Goal: Task Accomplishment & Management: Manage account settings

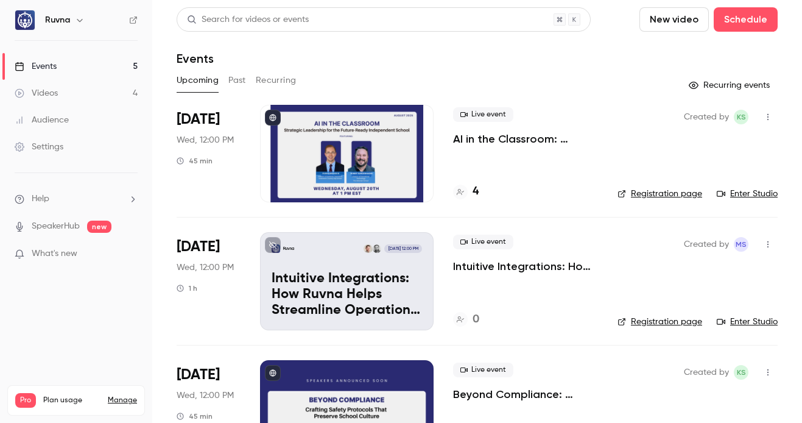
click at [118, 71] on link "Events 5" at bounding box center [76, 66] width 152 height 27
click at [111, 91] on link "Videos 4" at bounding box center [76, 93] width 152 height 27
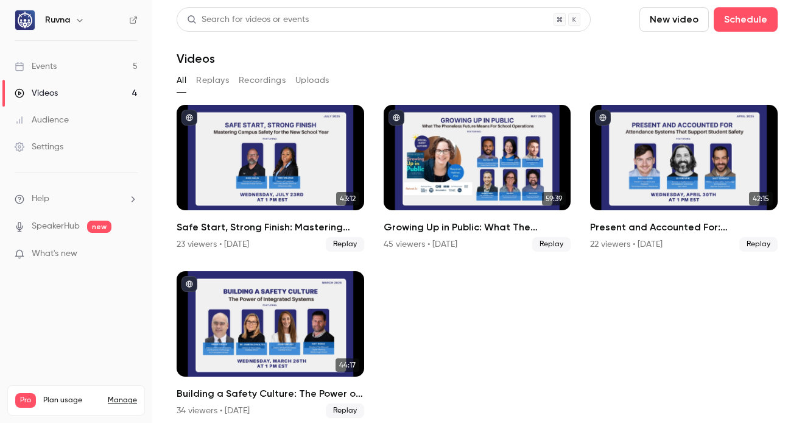
click at [111, 62] on link "Events 5" at bounding box center [76, 66] width 152 height 27
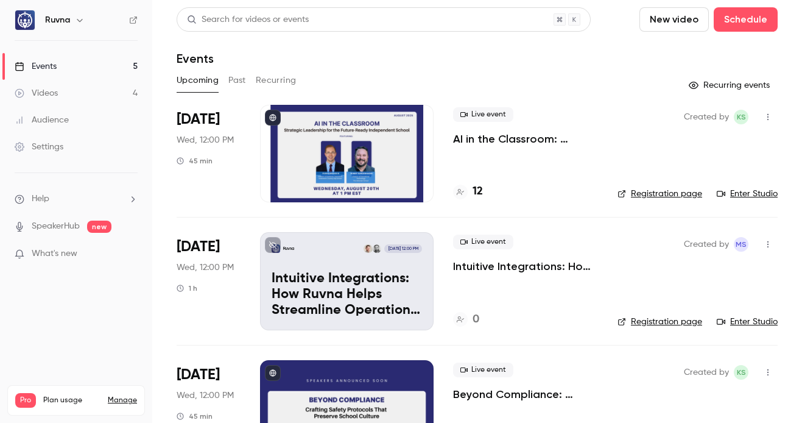
click at [488, 135] on p "AI in the Classroom: Strategic Leadership for the Future-Ready Independent Scho…" at bounding box center [525, 139] width 145 height 15
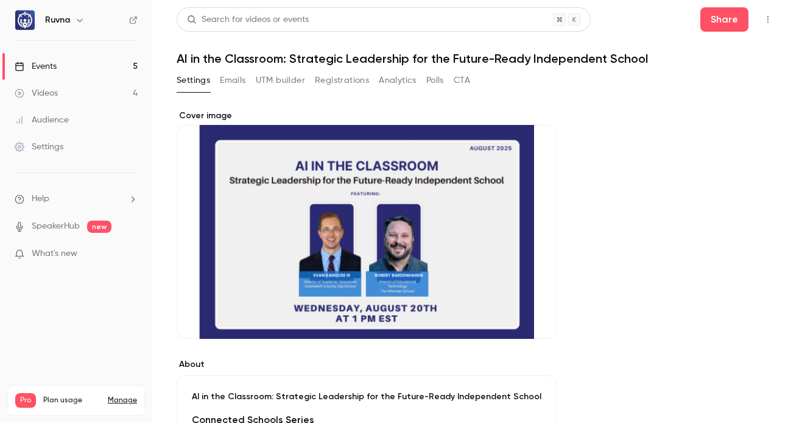
click at [330, 73] on button "Registrations" at bounding box center [342, 80] width 54 height 19
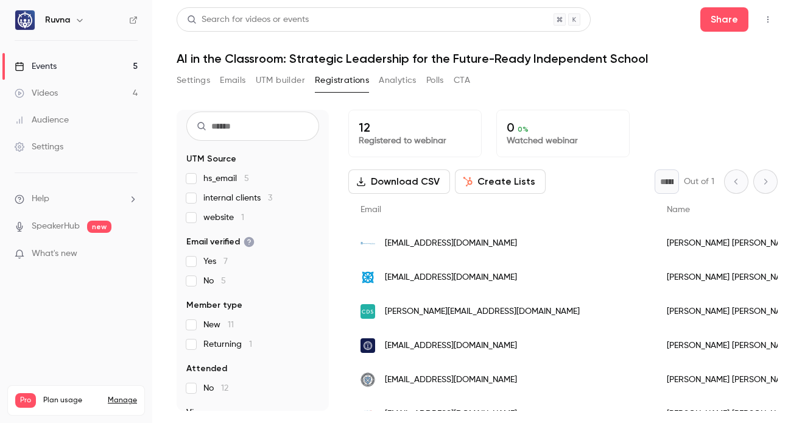
scroll to position [53, 0]
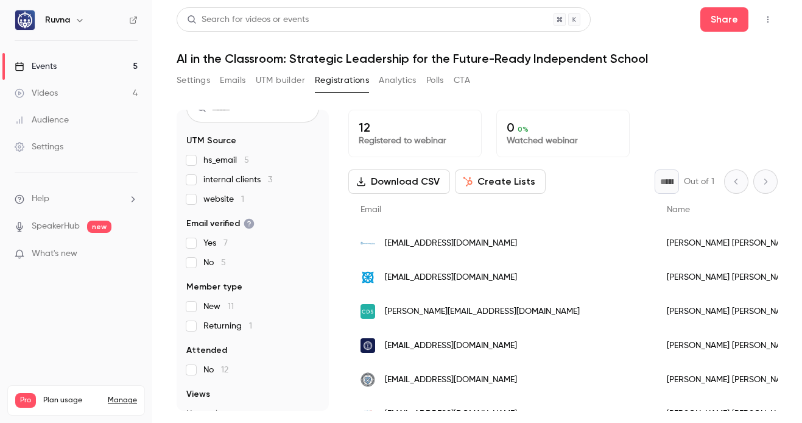
click at [228, 327] on span "Returning 1" at bounding box center [228, 326] width 49 height 12
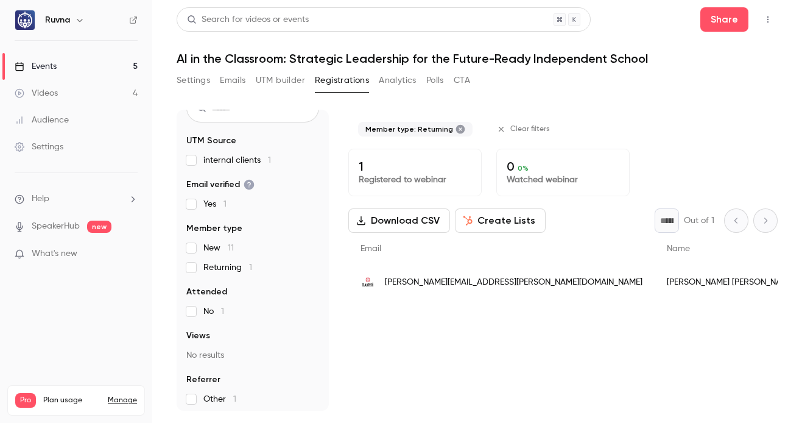
click at [214, 269] on span "Returning 1" at bounding box center [228, 267] width 49 height 12
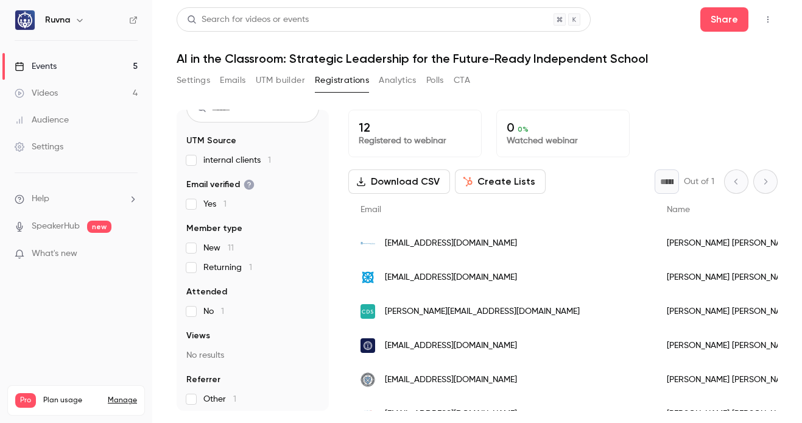
click at [208, 210] on span "Yes 1" at bounding box center [215, 204] width 23 height 12
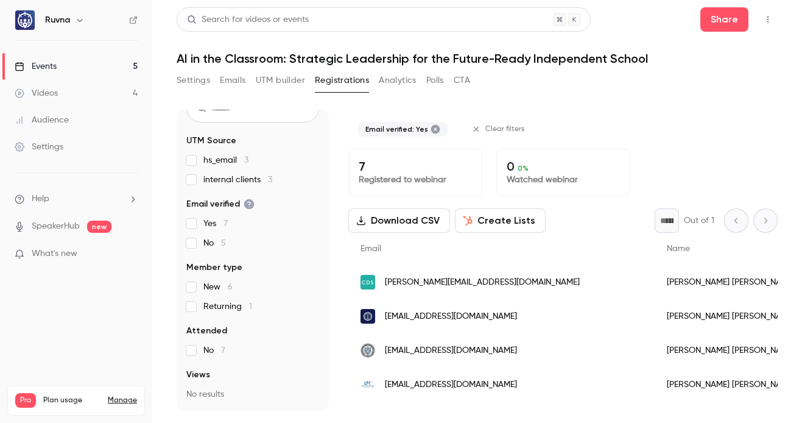
click at [204, 217] on fieldset "Email verified Yes 7 No 5" at bounding box center [252, 223] width 133 height 51
click at [211, 227] on span "Yes 7" at bounding box center [216, 224] width 24 height 12
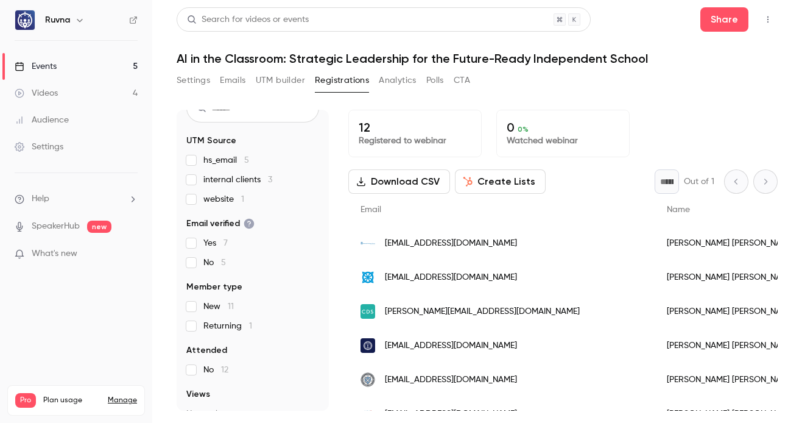
click at [79, 88] on link "Videos 4" at bounding box center [76, 93] width 152 height 27
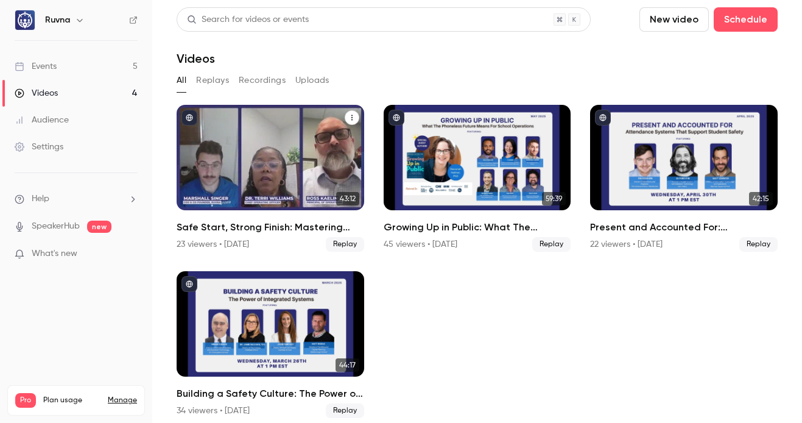
click at [252, 225] on h2 "Safe Start, Strong Finish: Mastering Campus Safety for the New School Year" at bounding box center [271, 227] width 188 height 15
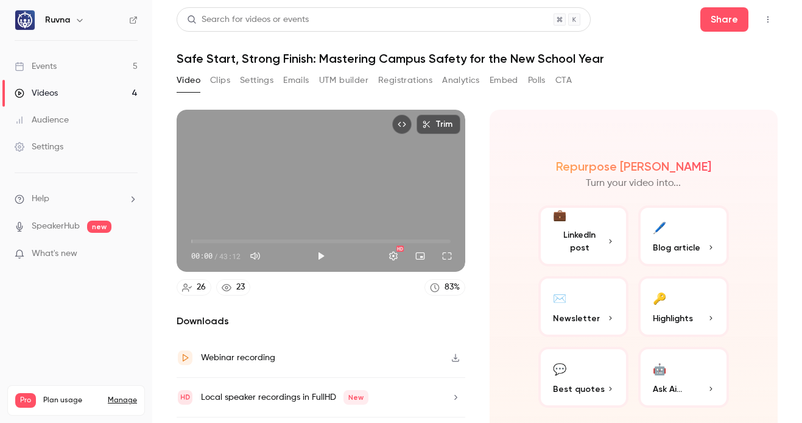
click at [400, 79] on button "Registrations" at bounding box center [405, 80] width 54 height 19
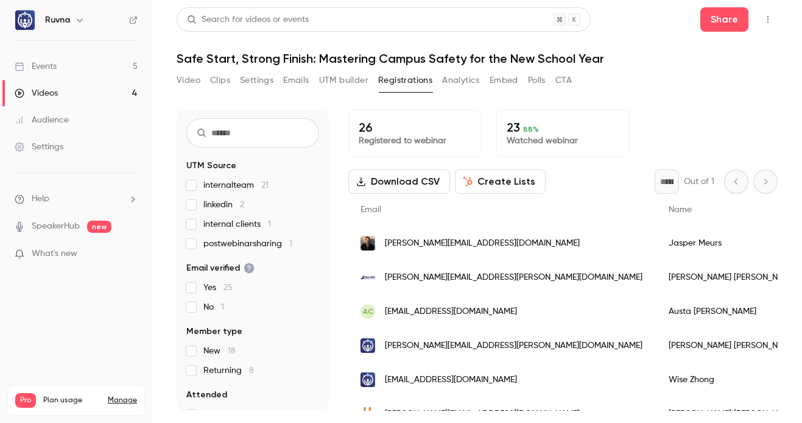
scroll to position [80, 0]
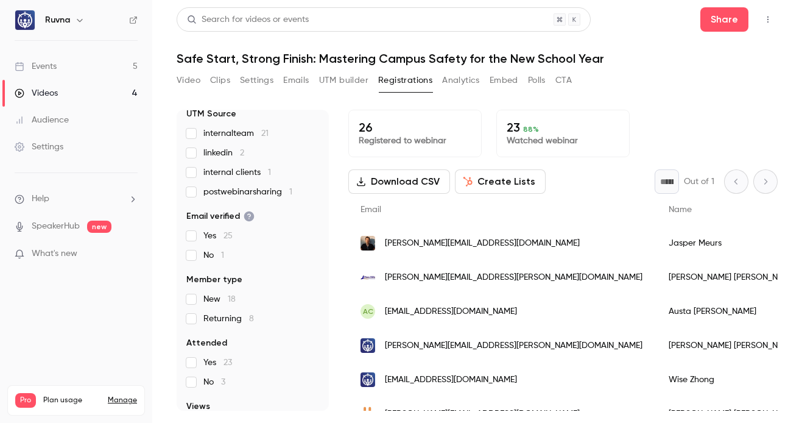
click at [99, 96] on link "Videos 4" at bounding box center [76, 93] width 152 height 27
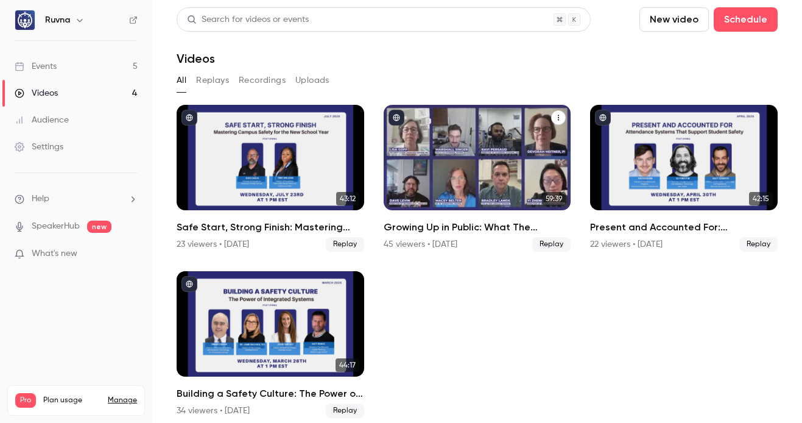
click at [491, 226] on h2 "Growing Up in Public: What The Phoneless Future Means For School Operations" at bounding box center [478, 227] width 188 height 15
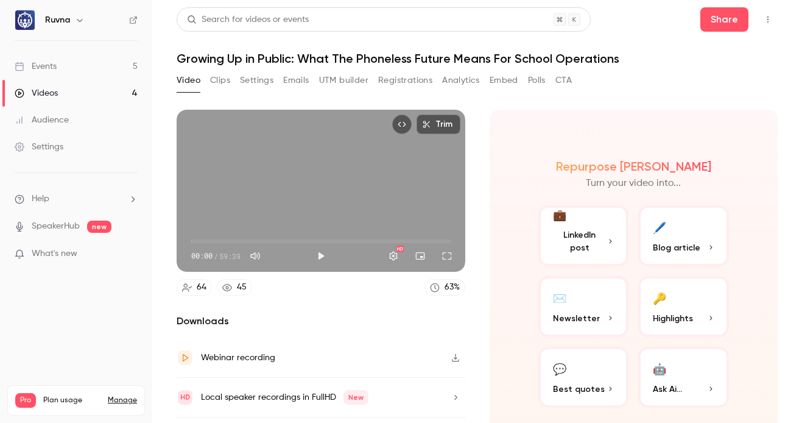
drag, startPoint x: 381, startPoint y: 75, endPoint x: 366, endPoint y: 80, distance: 16.2
click at [381, 75] on button "Registrations" at bounding box center [405, 80] width 54 height 19
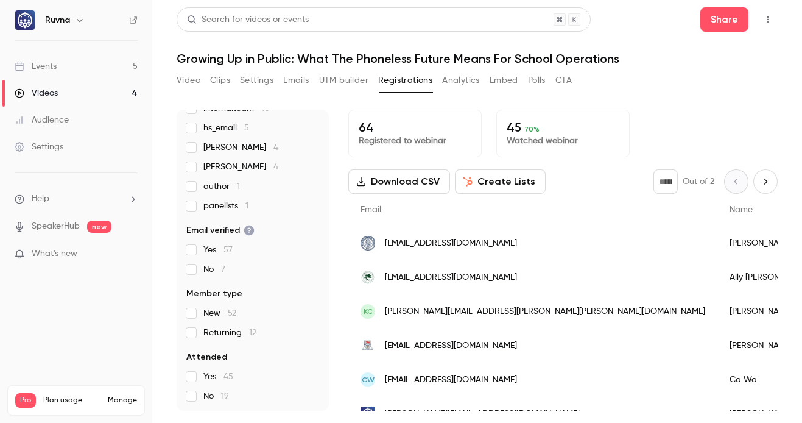
scroll to position [139, 0]
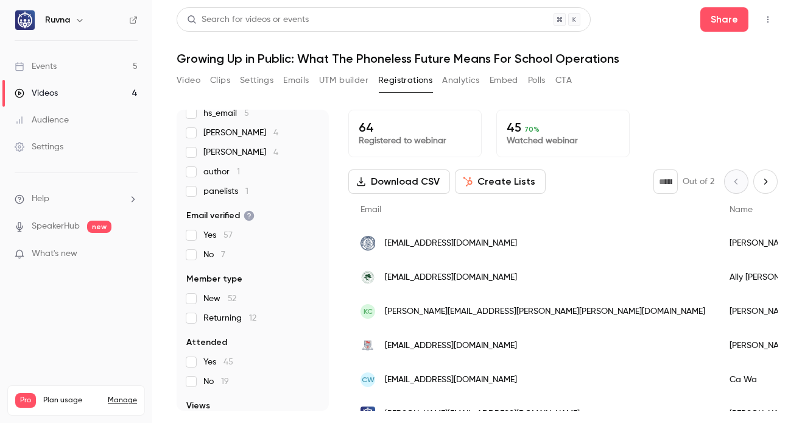
click at [77, 88] on link "Videos 4" at bounding box center [76, 93] width 152 height 27
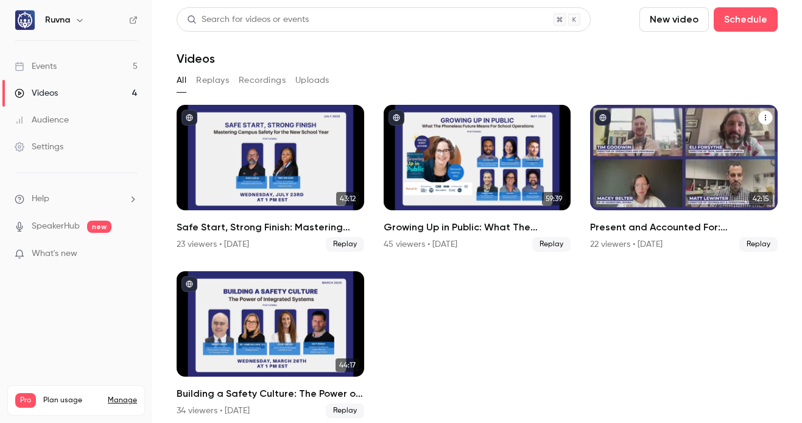
click at [640, 228] on h2 "Present and Accounted For: Attendance Systems That Support Student Safety" at bounding box center [684, 227] width 188 height 15
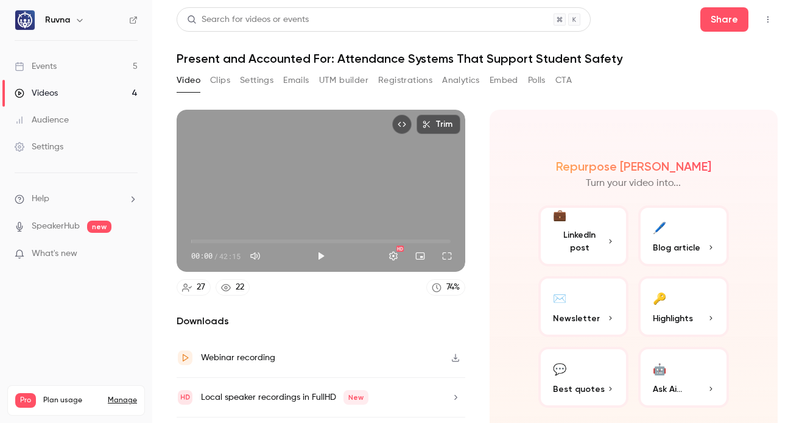
click at [401, 77] on button "Registrations" at bounding box center [405, 80] width 54 height 19
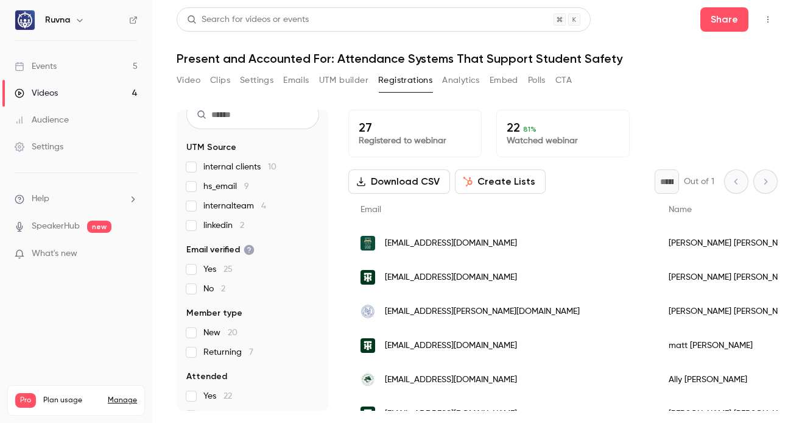
scroll to position [48, 0]
click at [97, 93] on link "Videos 4" at bounding box center [76, 93] width 152 height 27
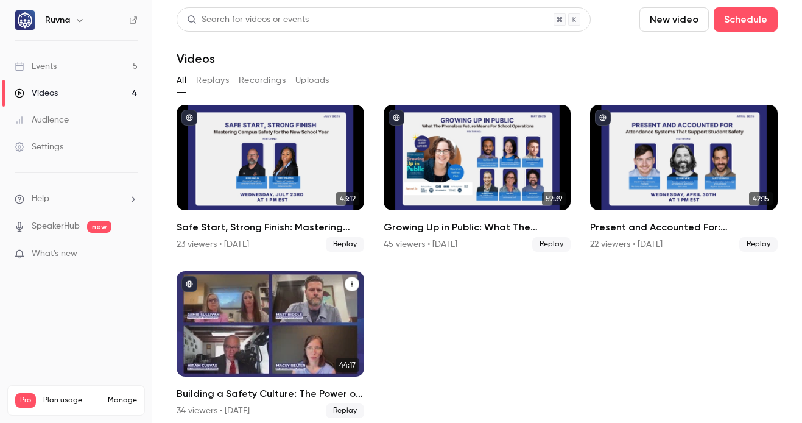
click at [281, 386] on h2 "Building a Safety Culture: The Power of Integrated Systems" at bounding box center [271, 393] width 188 height 15
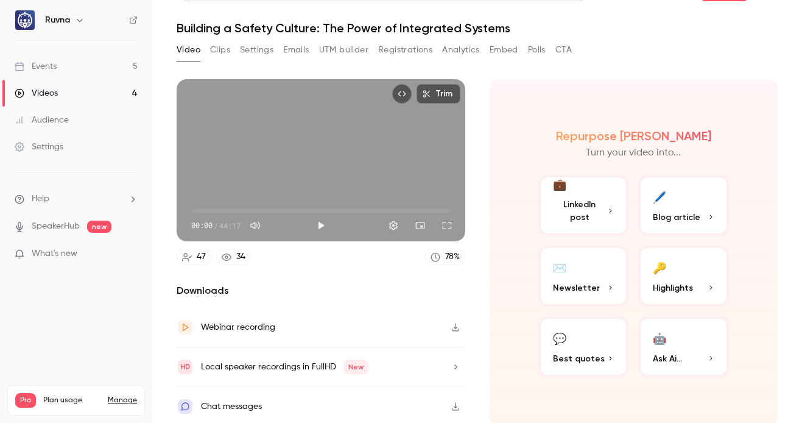
scroll to position [31, 0]
click at [392, 49] on button "Registrations" at bounding box center [405, 49] width 54 height 19
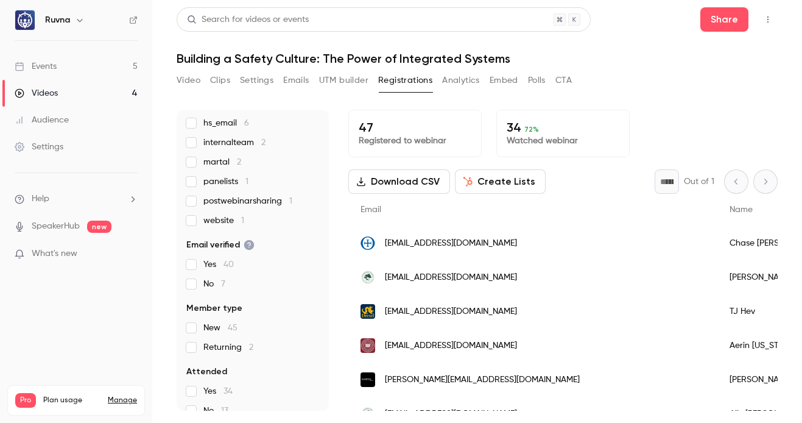
scroll to position [130, 0]
click at [113, 93] on link "Videos 4" at bounding box center [76, 93] width 152 height 27
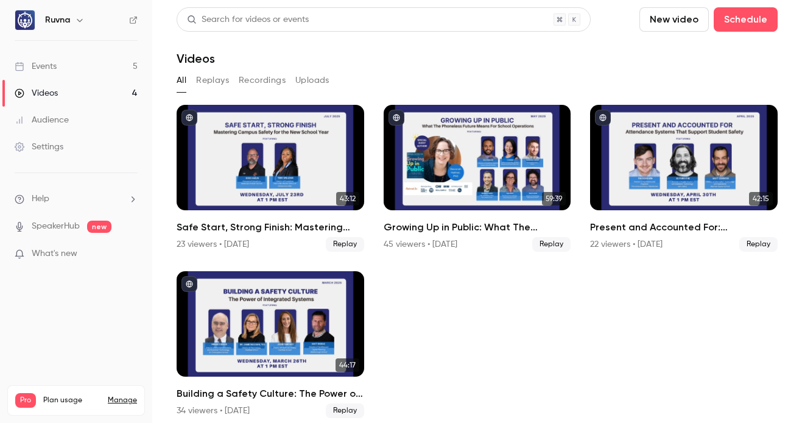
click at [93, 69] on link "Events 5" at bounding box center [76, 66] width 152 height 27
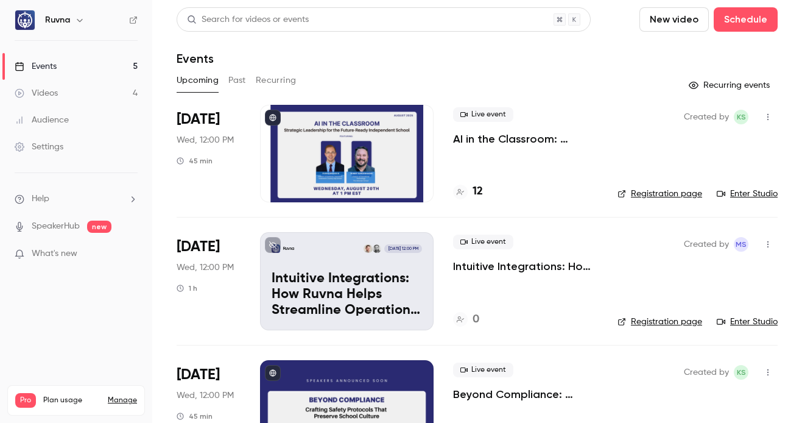
click at [115, 94] on link "Videos 4" at bounding box center [76, 93] width 152 height 27
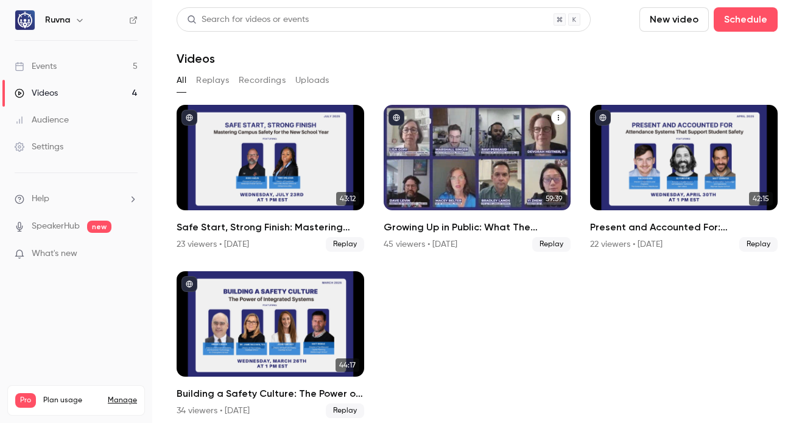
click at [450, 225] on h2 "Growing Up in Public: What The Phoneless Future Means For School Operations" at bounding box center [478, 227] width 188 height 15
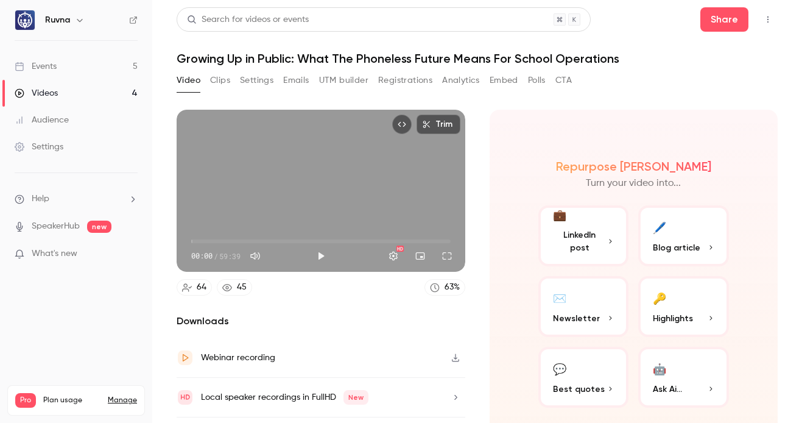
click at [409, 83] on button "Registrations" at bounding box center [405, 80] width 54 height 19
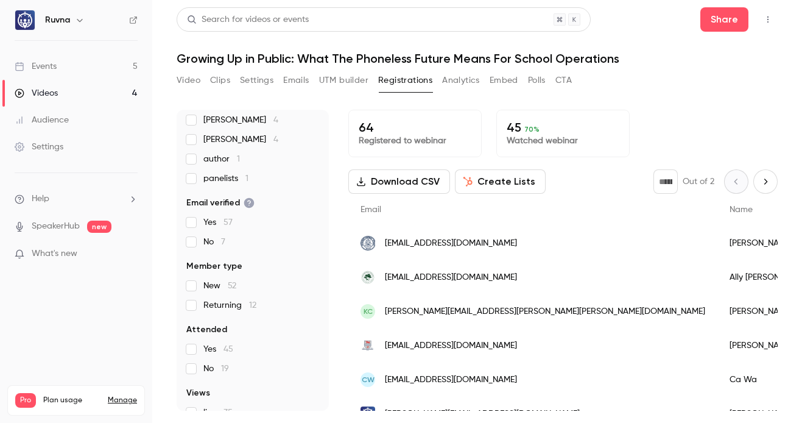
click at [236, 308] on span "Returning 12" at bounding box center [230, 305] width 53 height 12
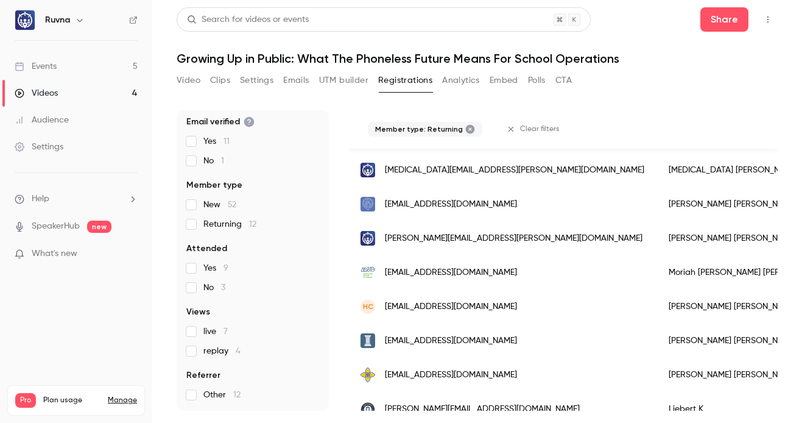
scroll to position [163, 0]
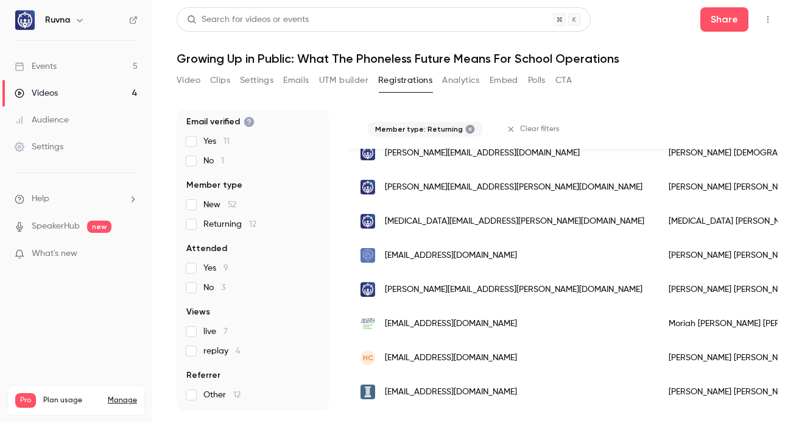
click at [112, 95] on link "Videos 4" at bounding box center [76, 93] width 152 height 27
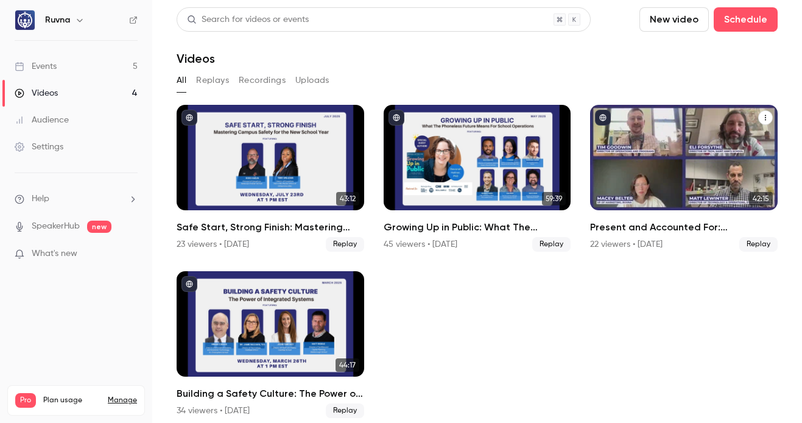
click at [636, 227] on h2 "Present and Accounted For: Attendance Systems That Support Student Safety" at bounding box center [684, 227] width 188 height 15
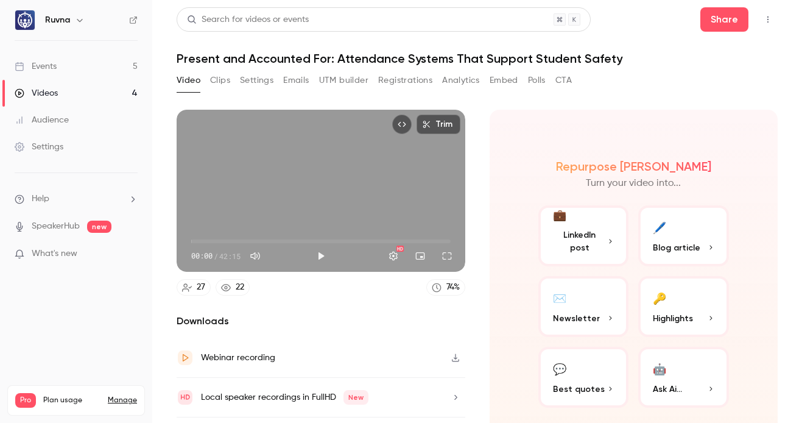
click at [400, 77] on button "Registrations" at bounding box center [405, 80] width 54 height 19
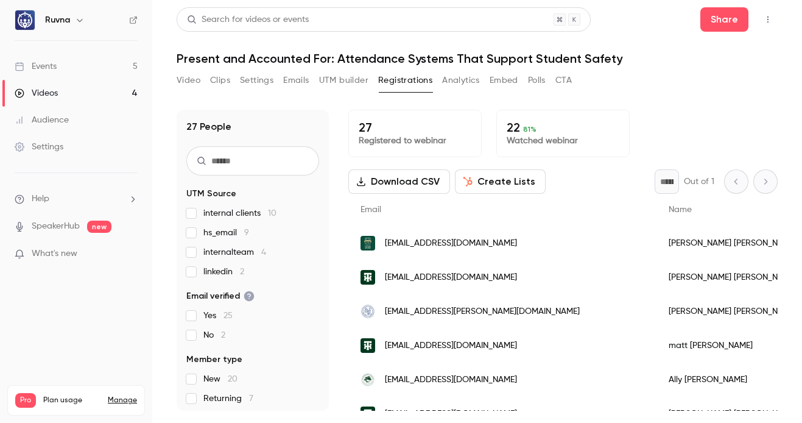
scroll to position [130, 0]
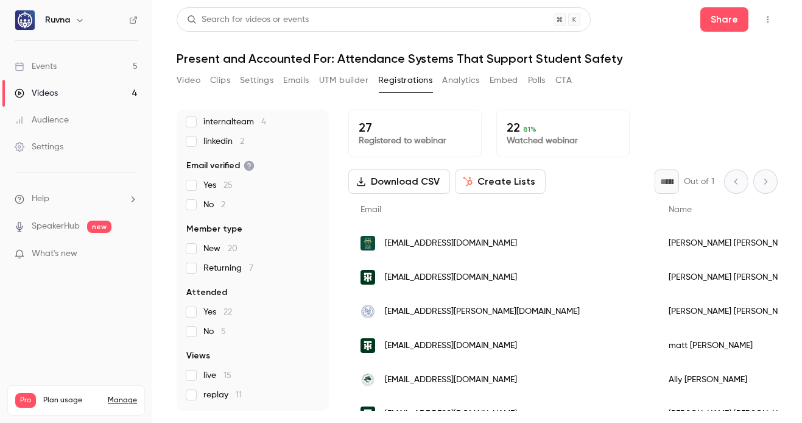
drag, startPoint x: 239, startPoint y: 268, endPoint x: 364, endPoint y: 286, distance: 125.6
click at [239, 268] on span "Returning 7" at bounding box center [229, 268] width 50 height 12
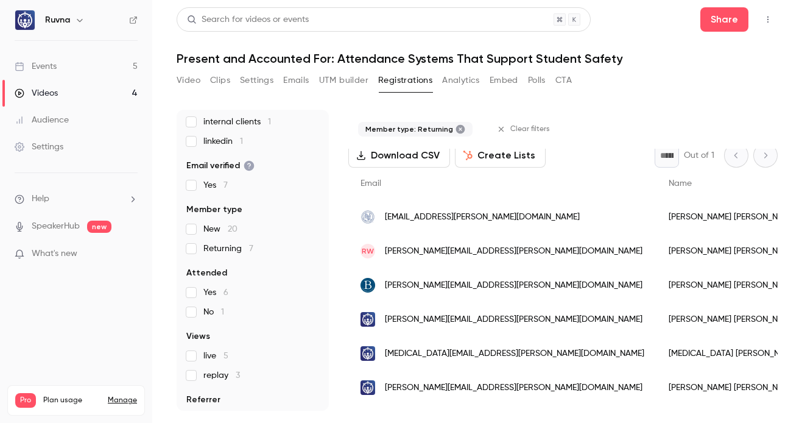
scroll to position [0, 0]
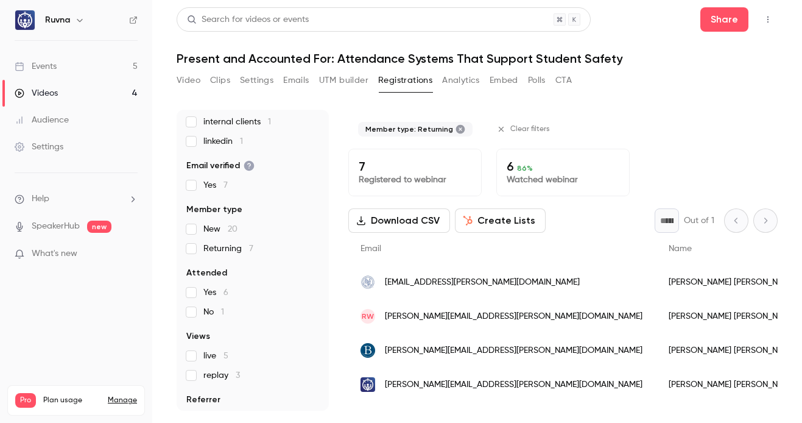
click at [210, 228] on span "New 20" at bounding box center [221, 229] width 34 height 12
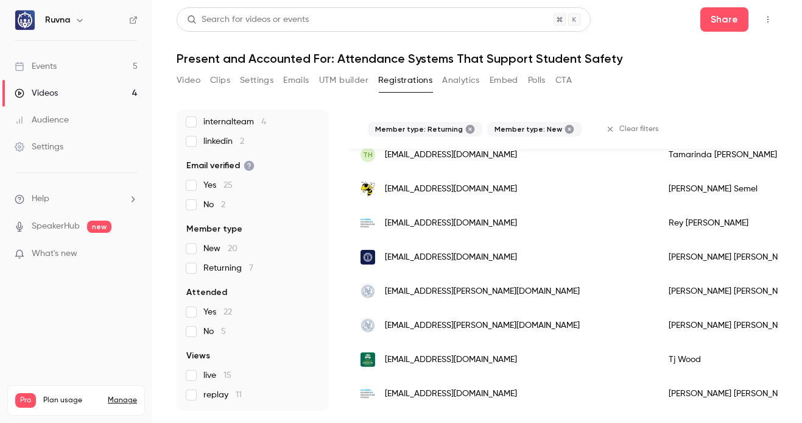
scroll to position [785, 0]
click at [78, 89] on link "Videos 4" at bounding box center [76, 93] width 152 height 27
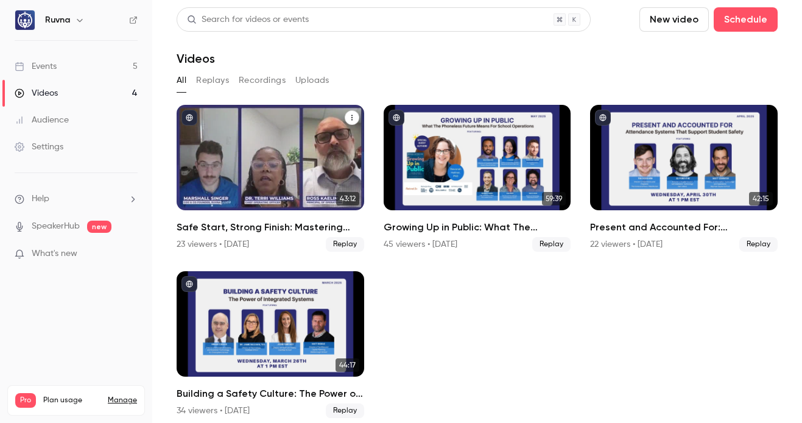
click at [291, 222] on h2 "Safe Start, Strong Finish: Mastering Campus Safety for the New School Year" at bounding box center [271, 227] width 188 height 15
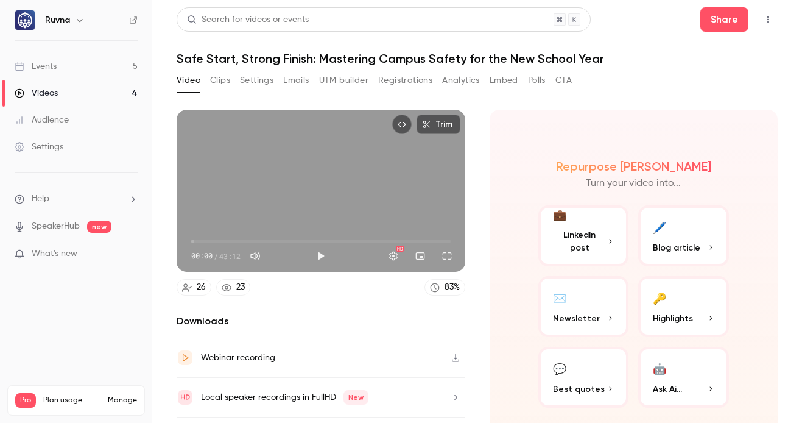
click at [384, 82] on button "Registrations" at bounding box center [405, 80] width 54 height 19
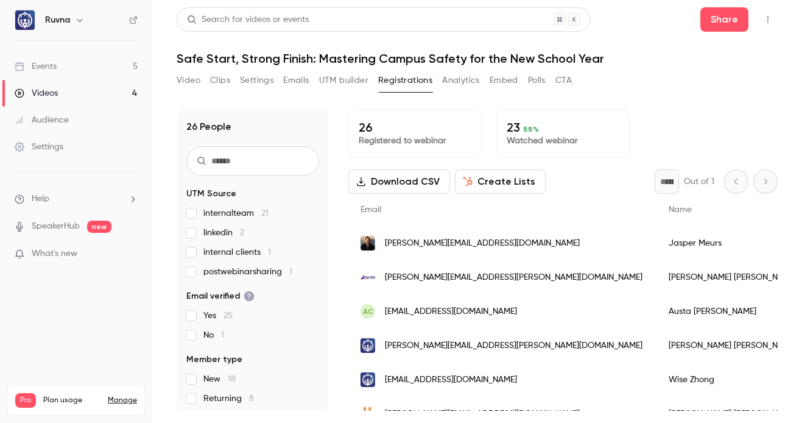
click at [231, 399] on span "Returning 8" at bounding box center [229, 398] width 51 height 12
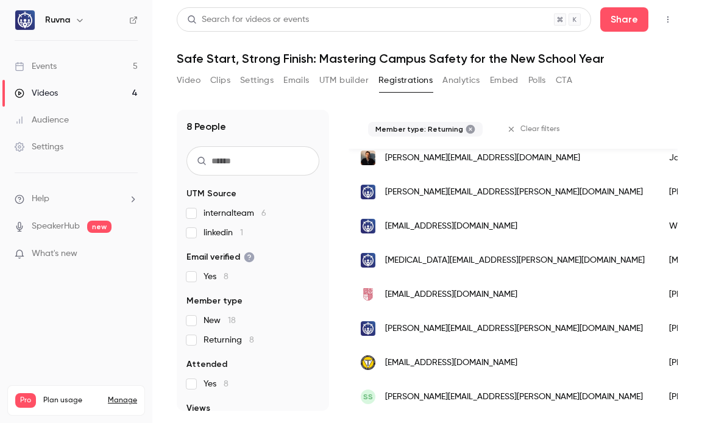
scroll to position [149, 0]
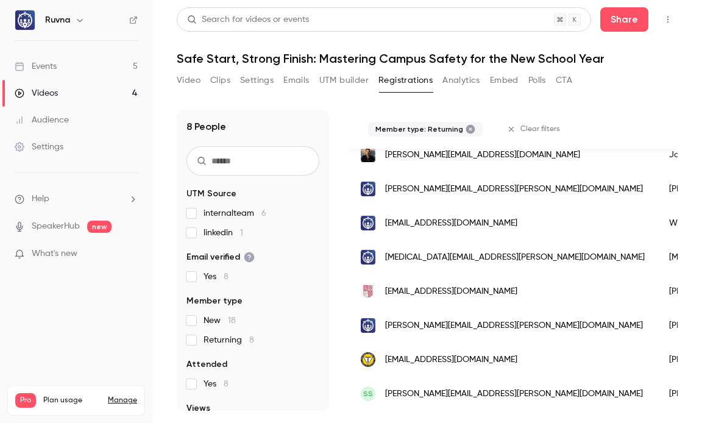
click at [94, 94] on link "Videos 4" at bounding box center [76, 93] width 152 height 27
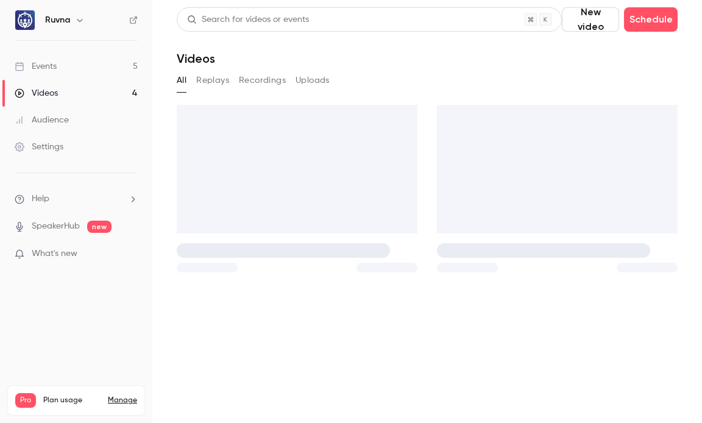
click at [99, 73] on link "Events 5" at bounding box center [76, 66] width 152 height 27
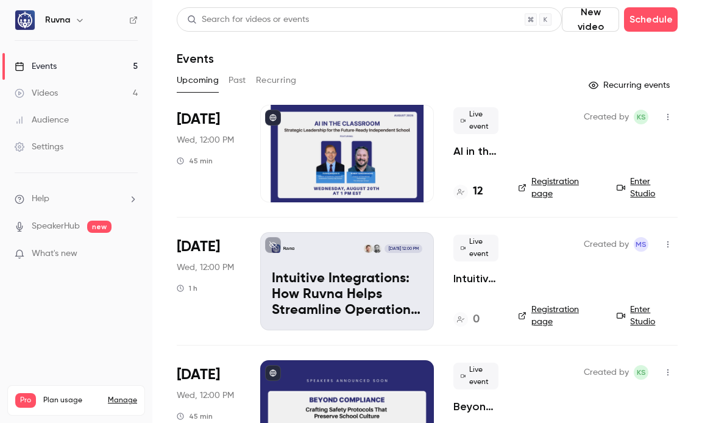
click at [473, 154] on p "AI in the Classroom: Strategic Leadership for the Future-Ready Independent Scho…" at bounding box center [475, 151] width 45 height 15
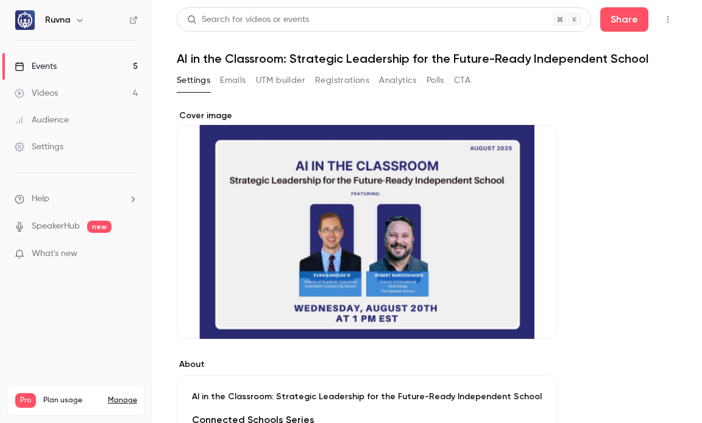
click at [347, 75] on button "Registrations" at bounding box center [342, 80] width 54 height 19
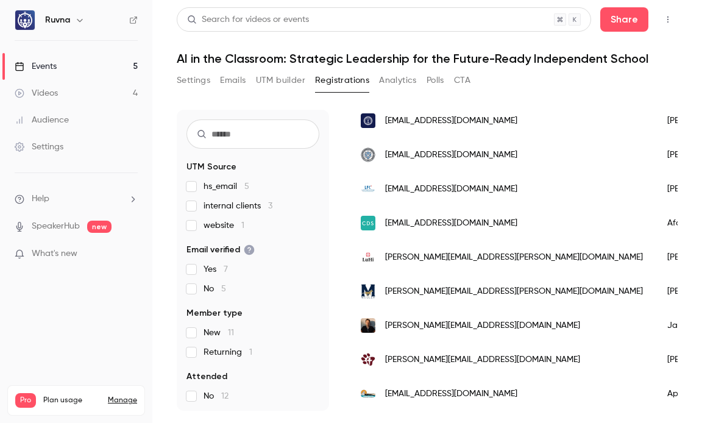
scroll to position [81, 0]
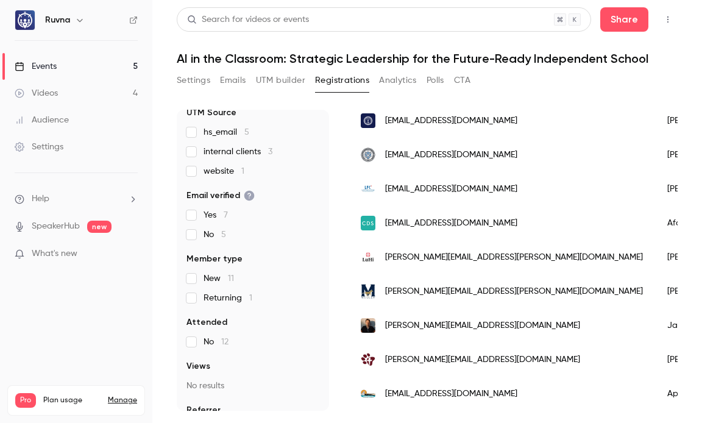
click at [218, 300] on span "Returning 1" at bounding box center [228, 298] width 49 height 12
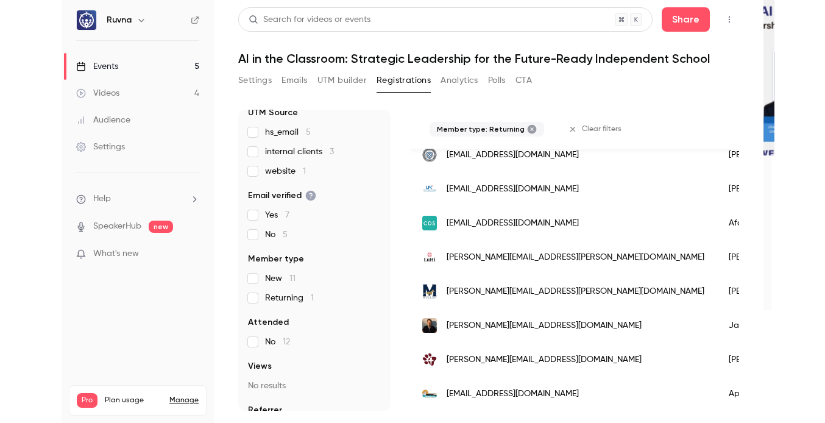
scroll to position [0, 0]
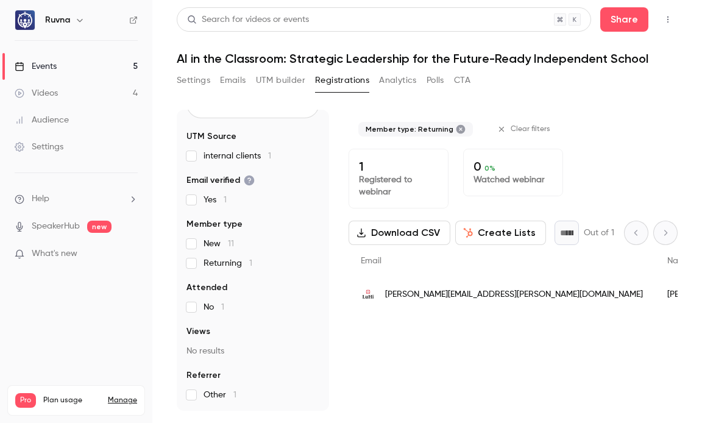
click at [53, 64] on div "Events" at bounding box center [36, 66] width 42 height 12
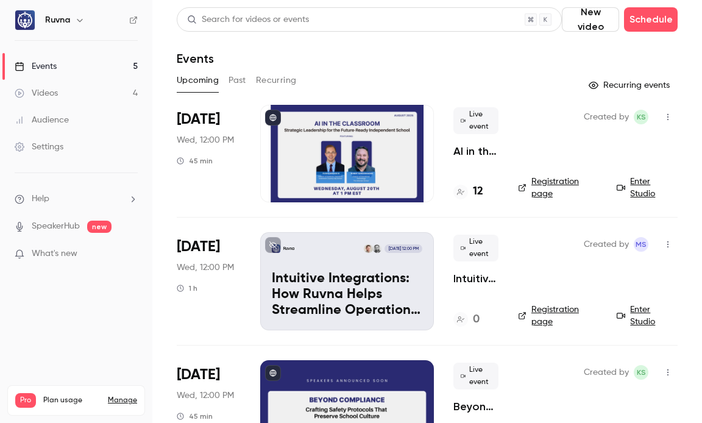
click at [200, 250] on span "[DATE]" at bounding box center [198, 246] width 43 height 19
click at [472, 278] on p "Intuitive Integrations: How Ruvna Helps Streamline Operations and Improve Safety" at bounding box center [475, 278] width 45 height 15
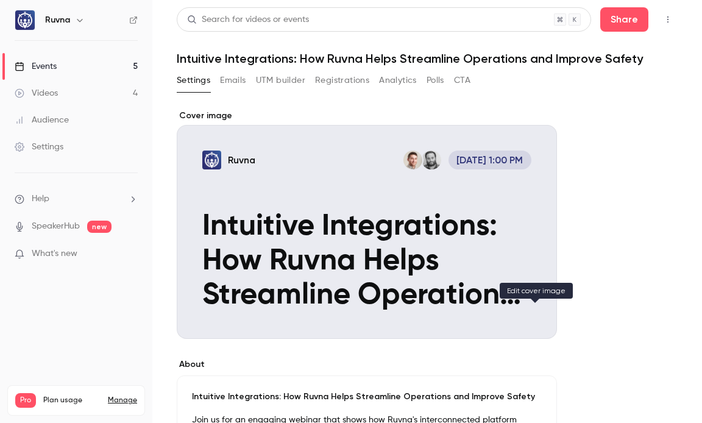
click at [545, 322] on button "Ruvna [DATE] 1:00 PM Intuitive Integrations: How Ruvna Helps Streamline Operati…" at bounding box center [535, 317] width 24 height 24
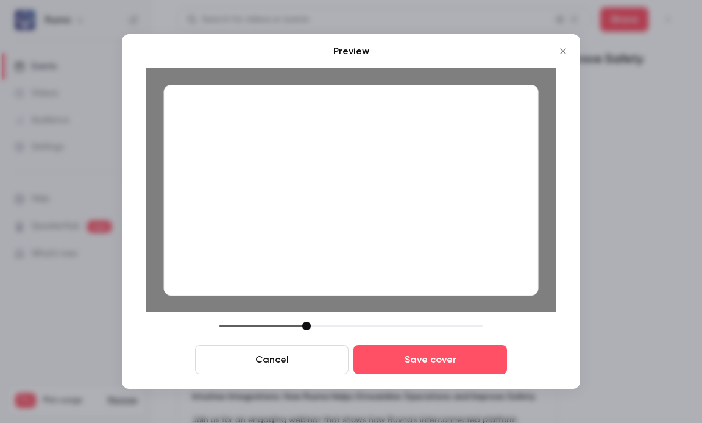
click at [309, 324] on div at bounding box center [306, 326] width 9 height 9
click at [314, 253] on div at bounding box center [351, 190] width 375 height 211
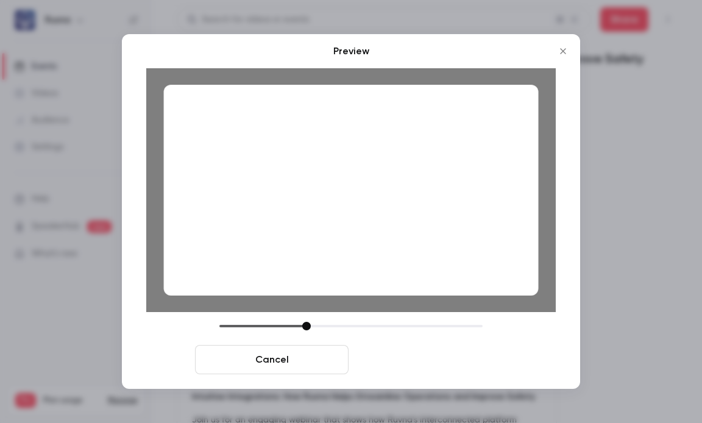
click at [398, 359] on button "Save cover" at bounding box center [430, 359] width 154 height 29
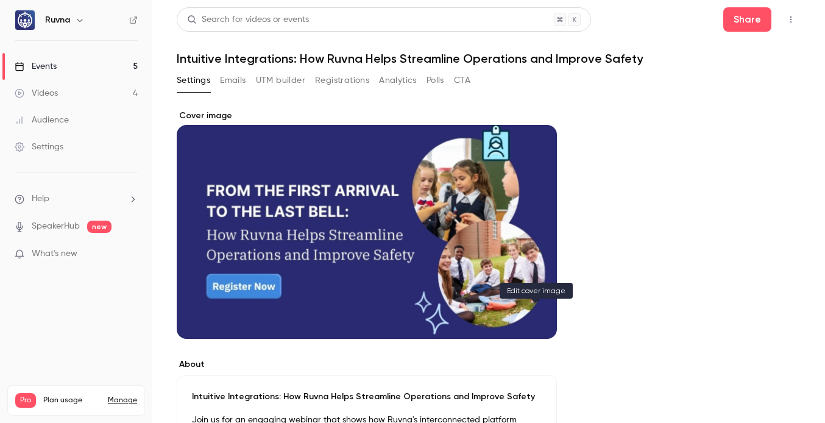
click at [531, 315] on icon "Cover image" at bounding box center [534, 317] width 13 height 10
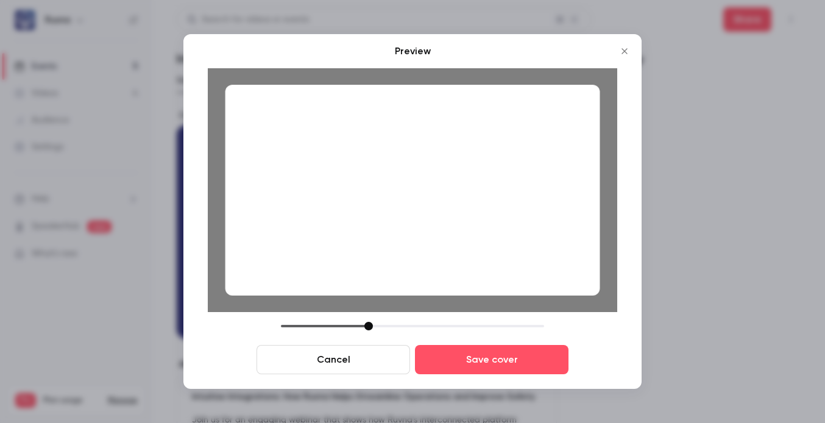
click at [365, 325] on div at bounding box center [368, 326] width 9 height 9
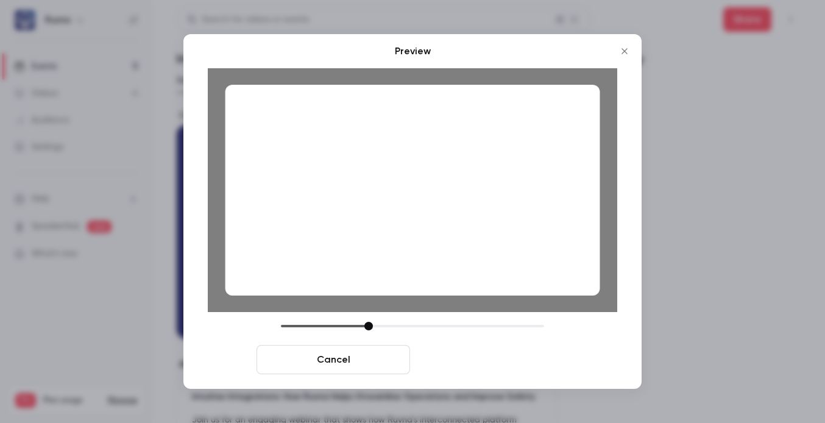
click at [488, 361] on button "Save cover" at bounding box center [492, 359] width 154 height 29
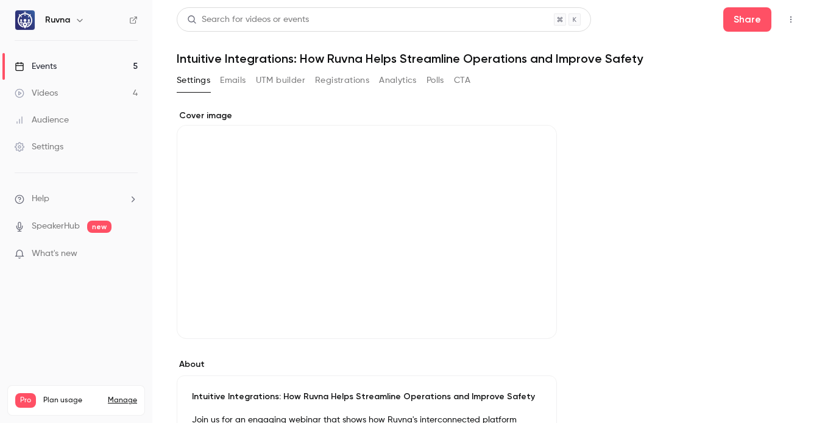
click at [95, 60] on link "Events 5" at bounding box center [76, 66] width 152 height 27
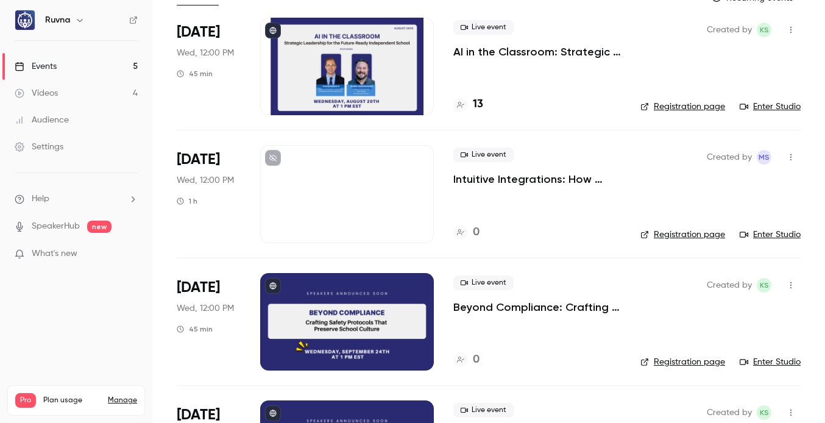
scroll to position [88, 0]
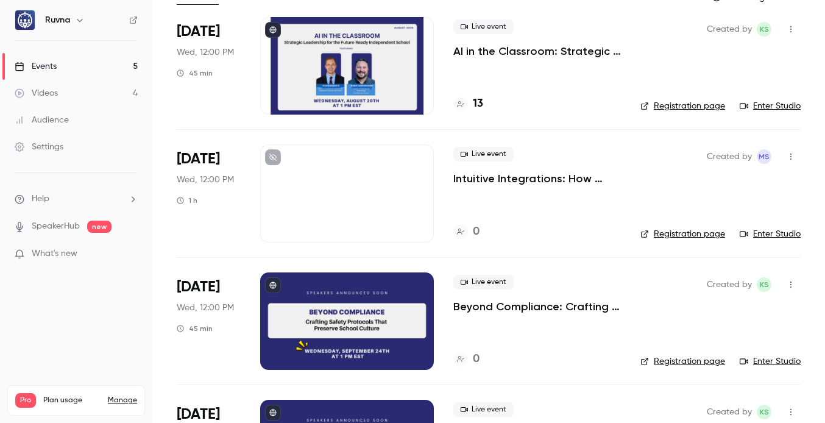
click at [388, 204] on div at bounding box center [347, 192] width 174 height 97
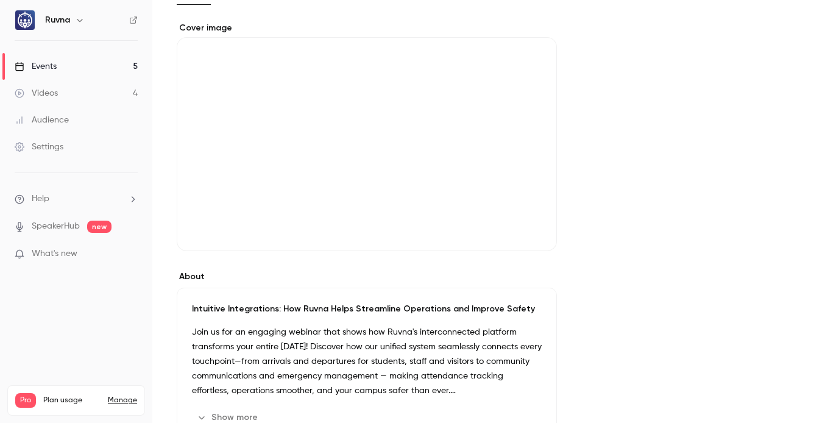
click at [539, 230] on icon "Cover image" at bounding box center [534, 229] width 13 height 10
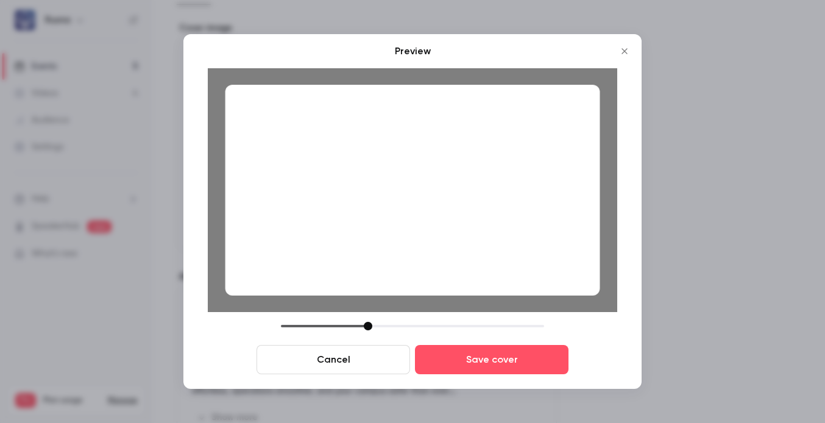
click at [490, 227] on div at bounding box center [412, 190] width 375 height 211
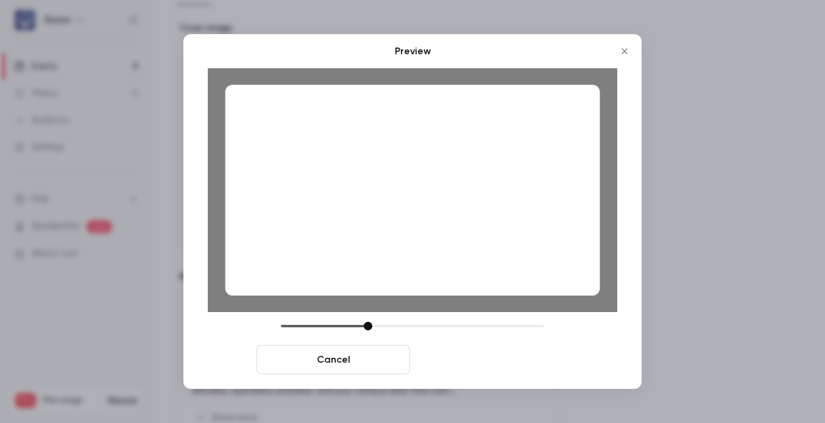
click at [511, 361] on button "Save cover" at bounding box center [492, 359] width 154 height 29
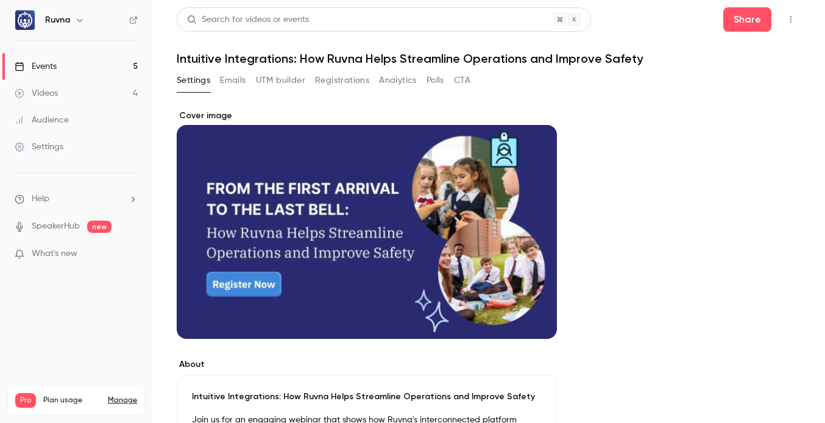
click at [79, 65] on link "Events 5" at bounding box center [76, 66] width 152 height 27
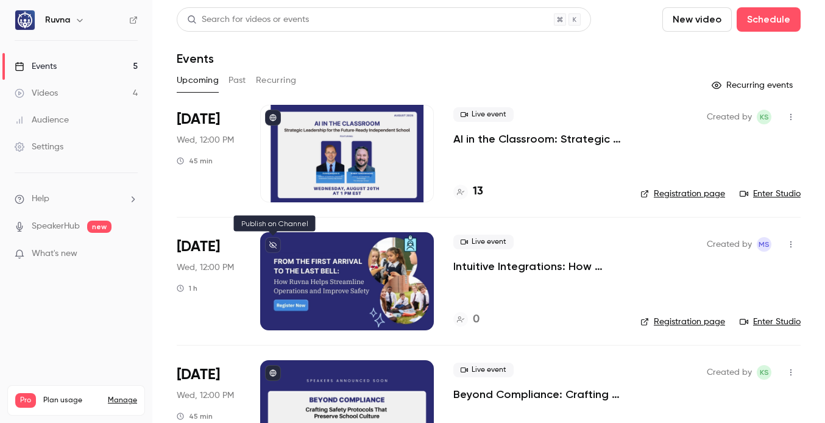
click at [270, 244] on icon at bounding box center [272, 244] width 7 height 7
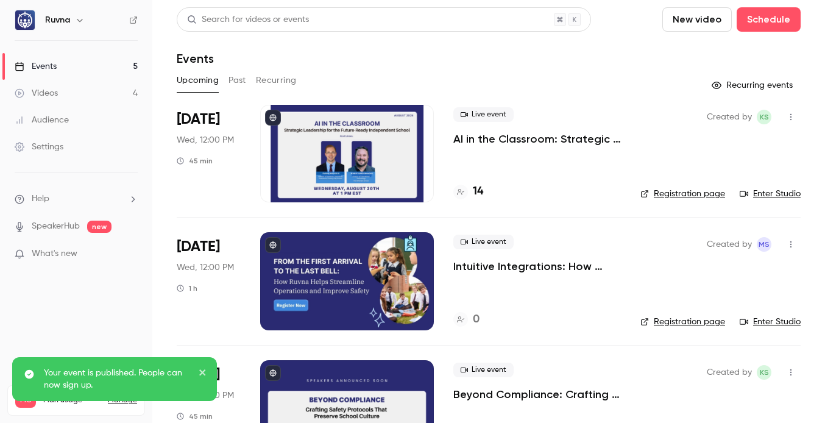
click at [504, 268] on p "Intuitive Integrations: How Ruvna Helps Streamline Operations and Improve Safety" at bounding box center [537, 266] width 168 height 15
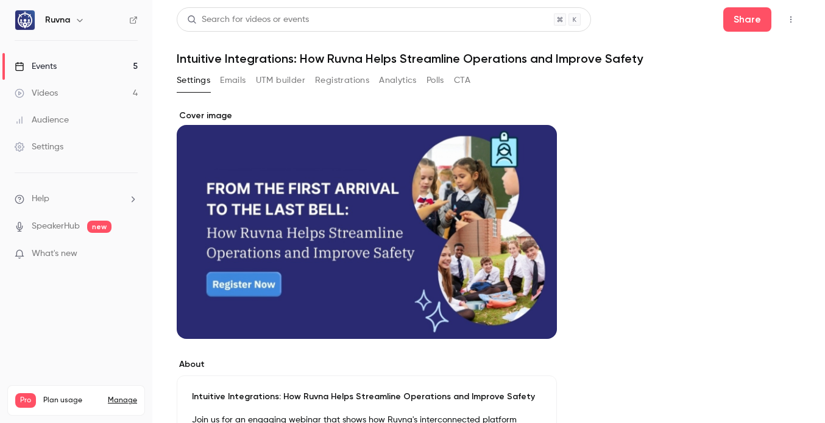
click at [99, 90] on link "Videos 4" at bounding box center [76, 93] width 152 height 27
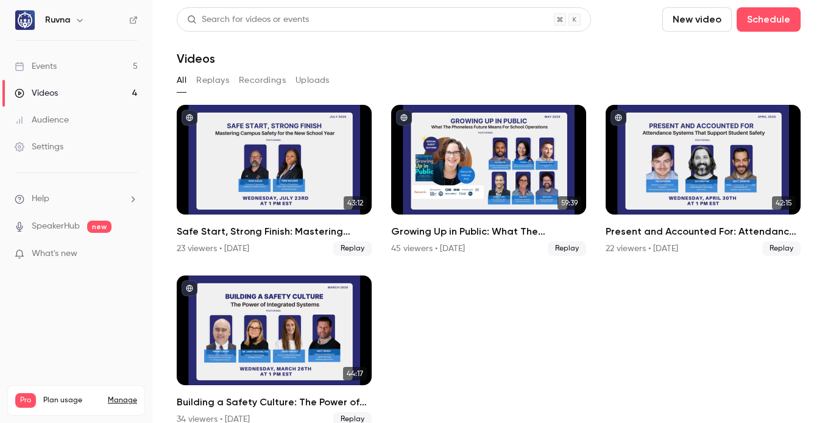
click at [78, 64] on link "Events 5" at bounding box center [76, 66] width 152 height 27
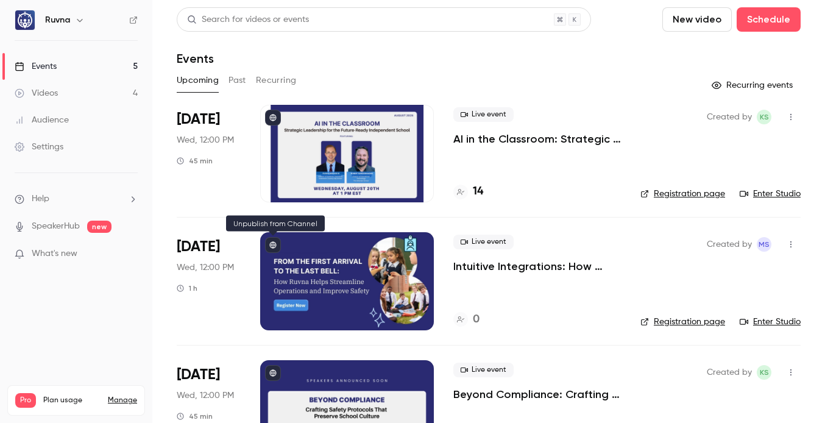
click at [269, 242] on icon at bounding box center [272, 244] width 7 height 7
